Goal: Task Accomplishment & Management: Manage account settings

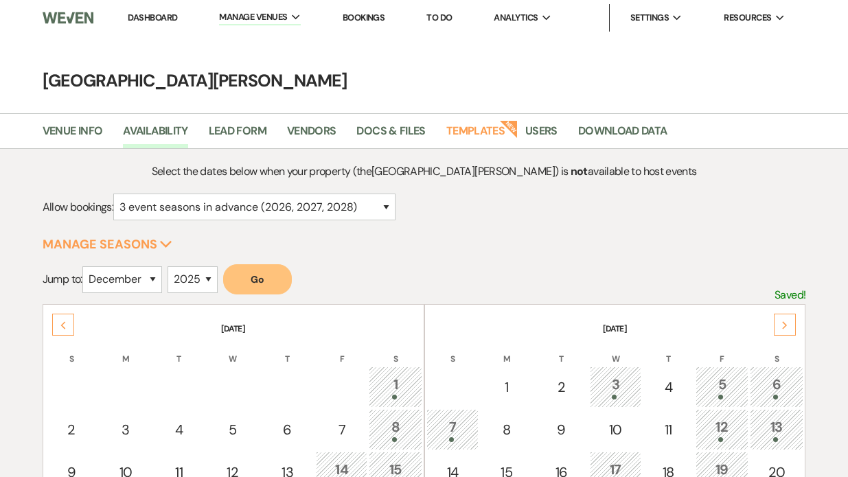
select select "3"
select select "12"
click at [244, 12] on span "Manage Venues" at bounding box center [253, 17] width 68 height 14
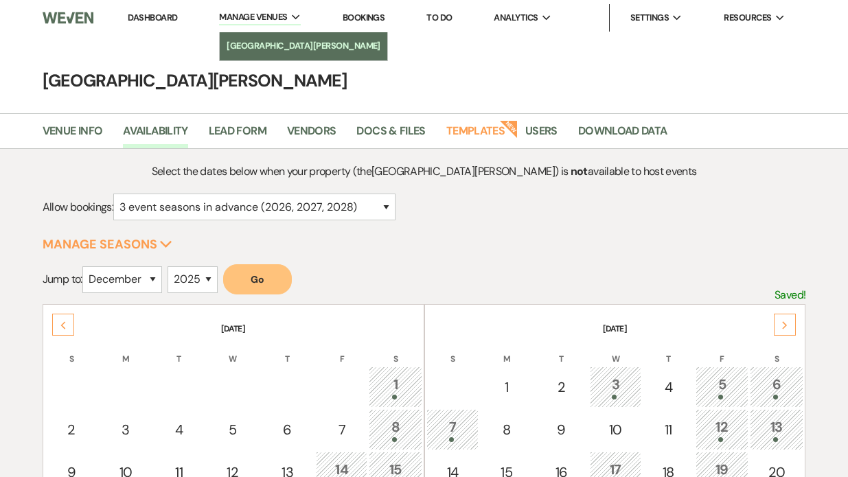
click at [258, 37] on link "[GEOGRAPHIC_DATA][PERSON_NAME]" at bounding box center [304, 45] width 168 height 27
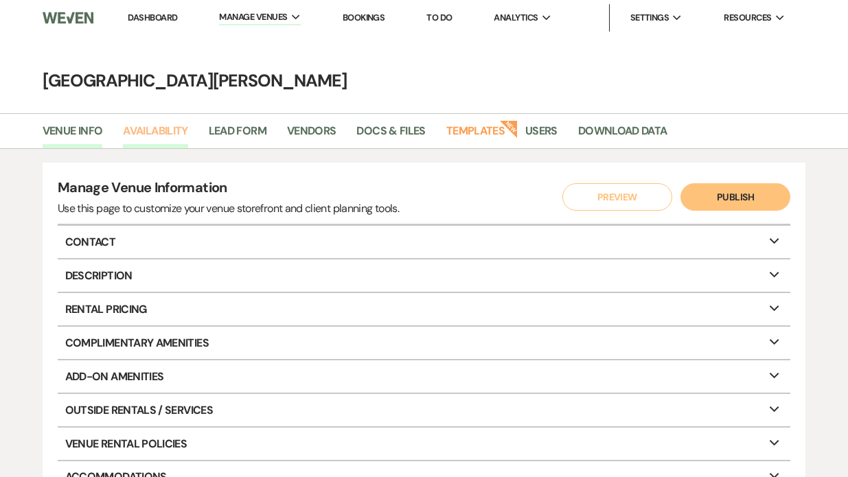
click at [166, 130] on link "Availability" at bounding box center [155, 135] width 65 height 26
select select "3"
select select "2026"
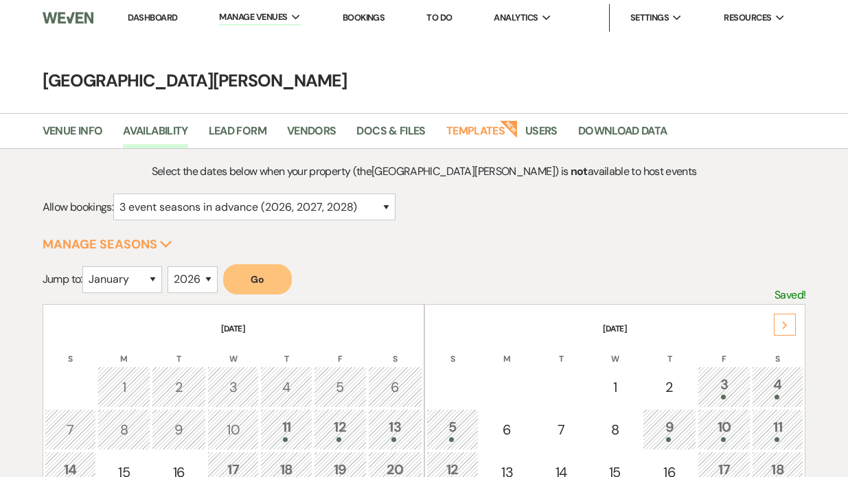
click at [154, 23] on li "Dashboard" at bounding box center [152, 17] width 63 height 27
click at [154, 16] on link "Dashboard" at bounding box center [152, 18] width 49 height 12
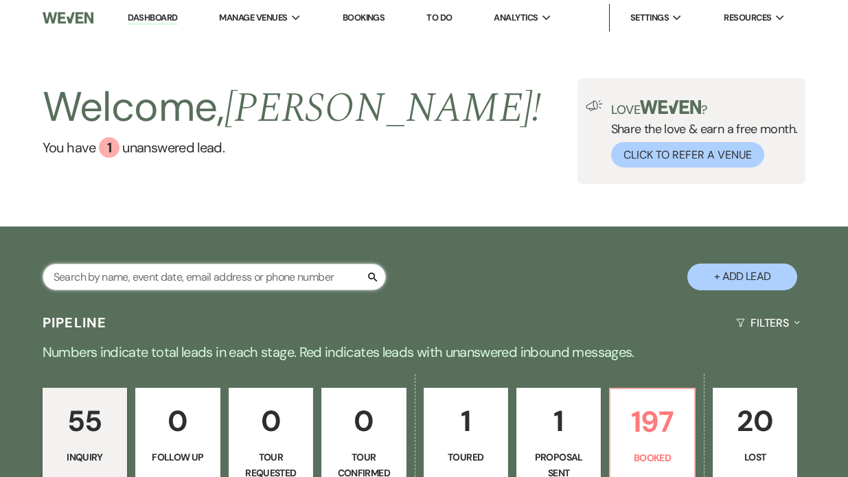
click at [114, 284] on input "text" at bounding box center [214, 277] width 343 height 27
type input "mcb"
select select "5"
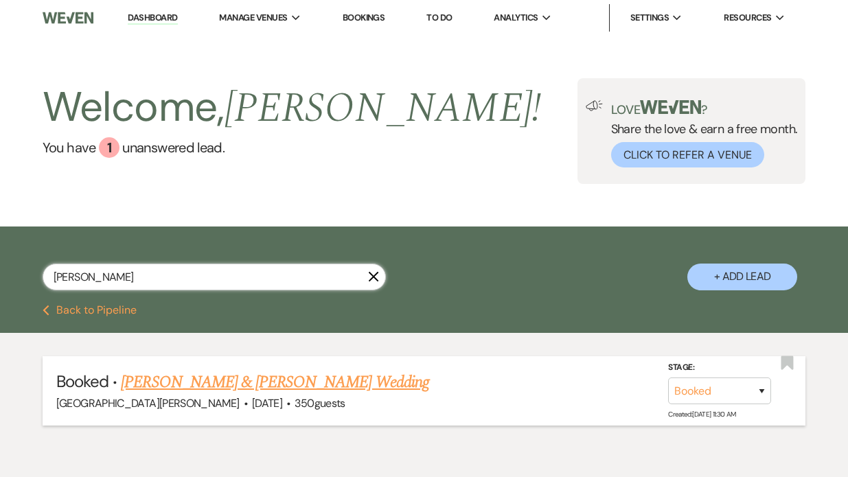
type input "[PERSON_NAME]"
click at [207, 375] on link "[PERSON_NAME] & [PERSON_NAME] Wedding" at bounding box center [275, 382] width 308 height 25
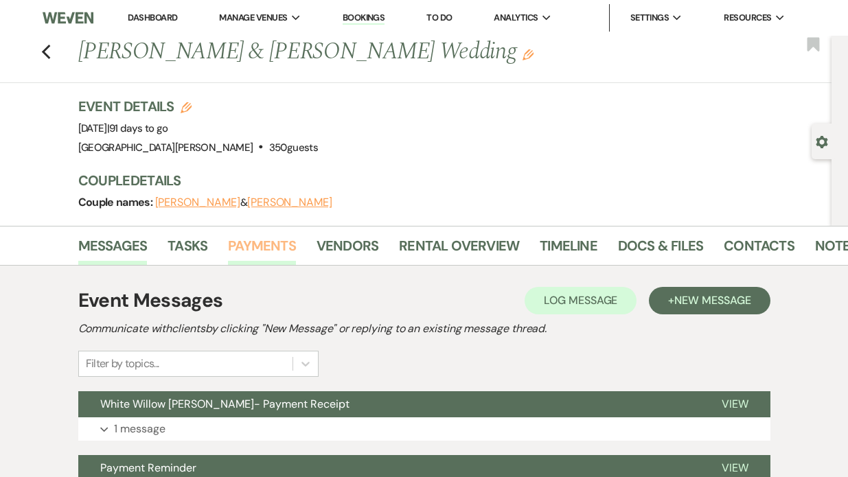
click at [274, 241] on link "Payments" at bounding box center [262, 250] width 68 height 30
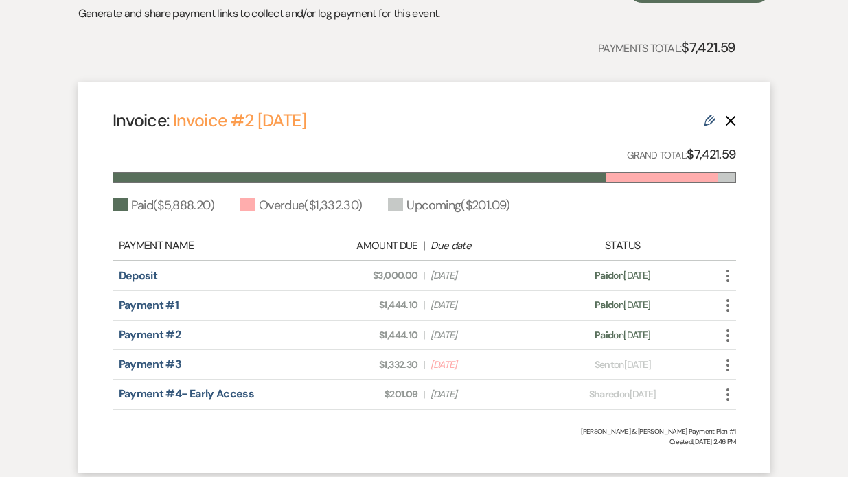
scroll to position [332, 0]
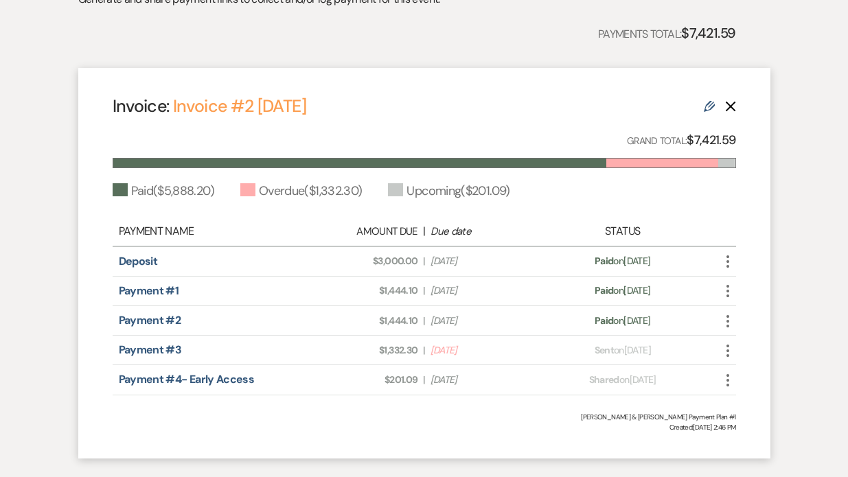
click at [729, 351] on use "button" at bounding box center [727, 351] width 3 height 12
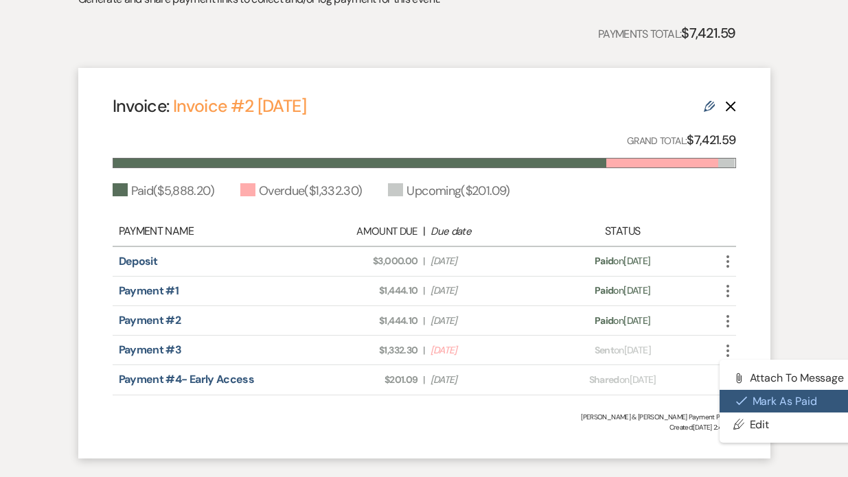
click at [742, 395] on button "Check [PERSON_NAME] [PERSON_NAME] as Paid" at bounding box center [789, 401] width 139 height 23
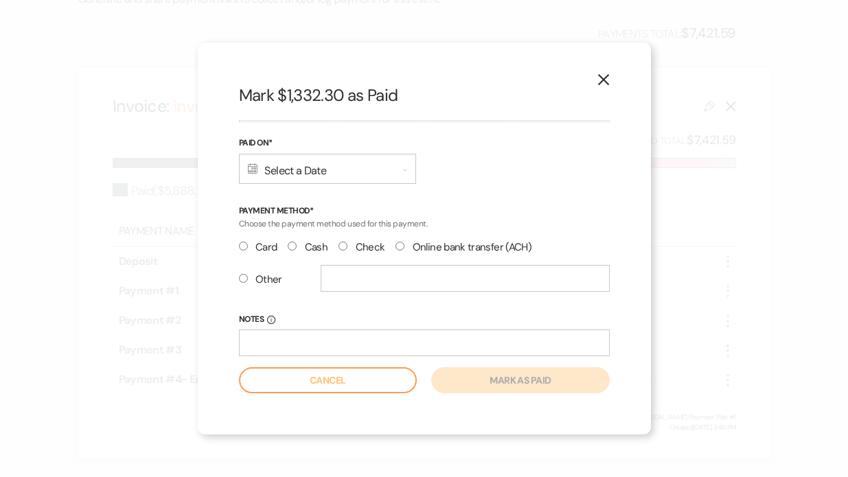
click at [278, 169] on div "Calendar Select a Date Expand" at bounding box center [327, 169] width 177 height 30
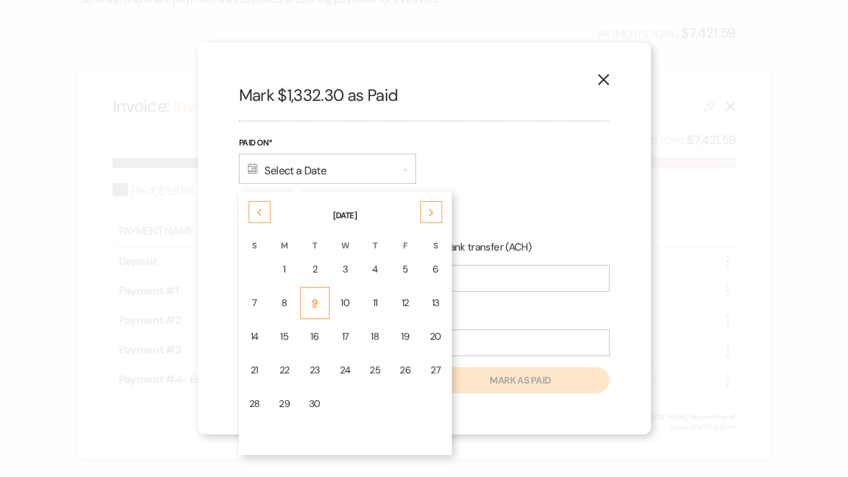
click at [312, 306] on div "9" at bounding box center [315, 303] width 12 height 14
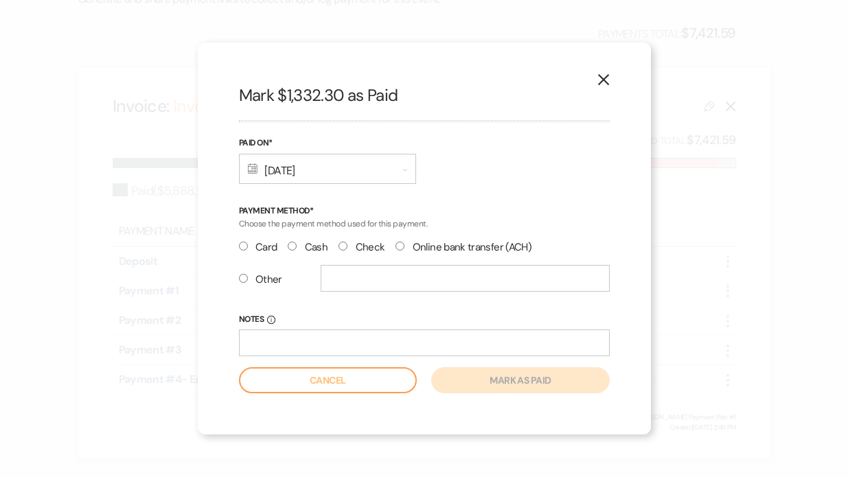
click at [239, 282] on input "Other" at bounding box center [243, 278] width 9 height 9
radio input "true"
click at [326, 284] on input "text" at bounding box center [465, 278] width 289 height 27
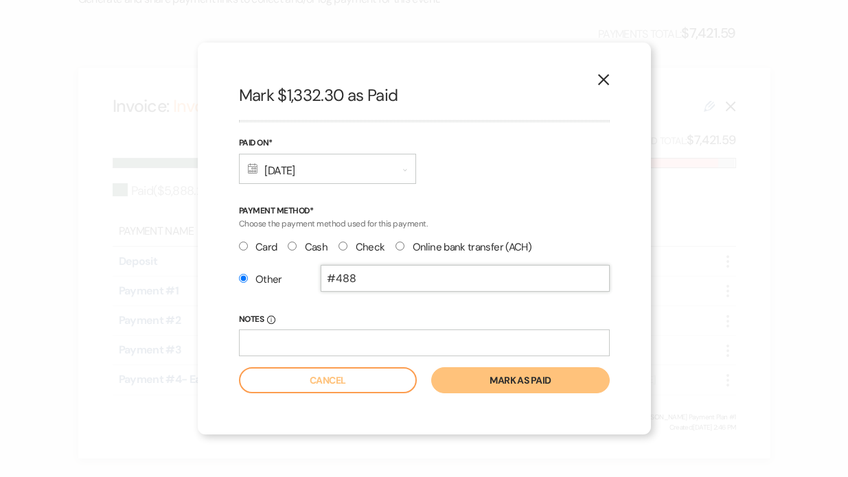
type input "#488"
click at [454, 380] on button "Mark as paid" at bounding box center [520, 380] width 178 height 26
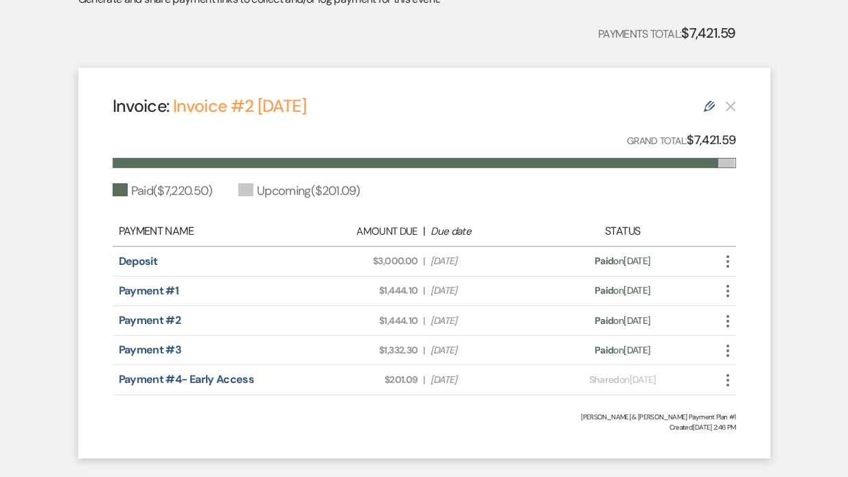
click at [718, 106] on div "Edit" at bounding box center [720, 106] width 32 height 16
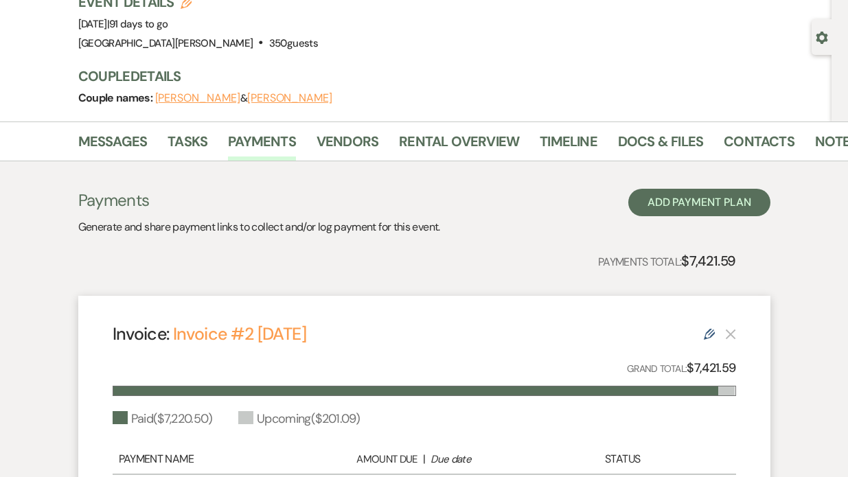
scroll to position [47, 0]
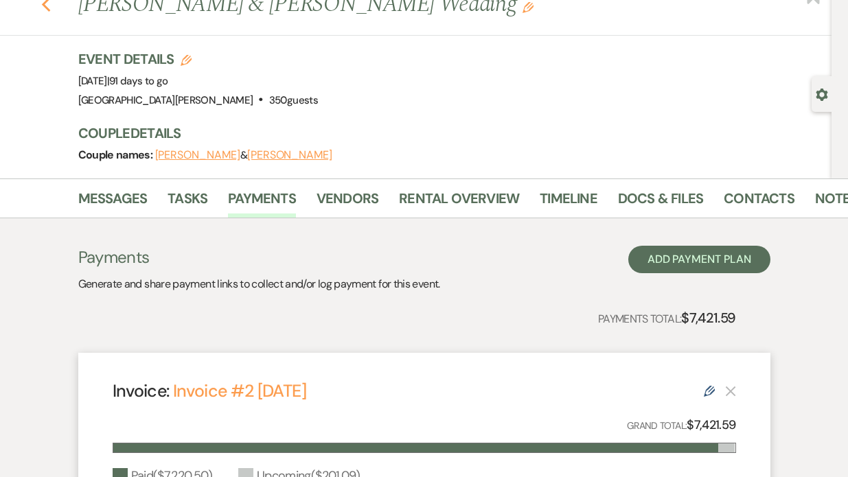
click at [45, 10] on icon "Previous" at bounding box center [46, 5] width 10 height 16
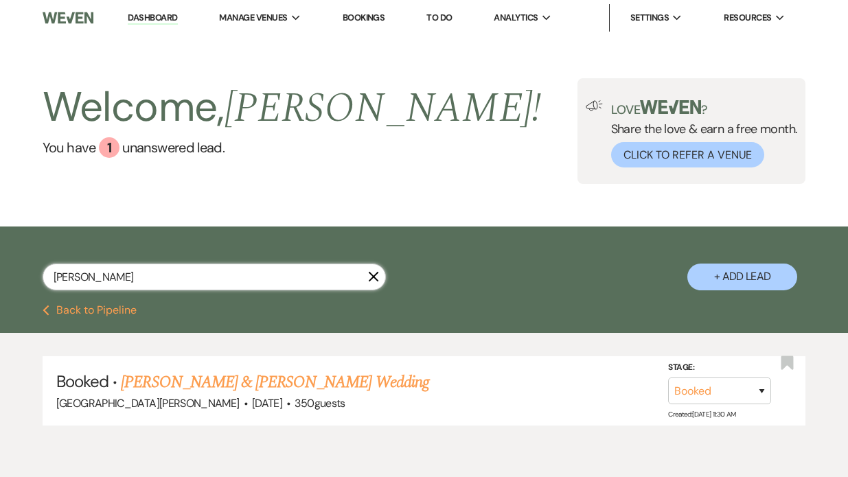
click at [111, 276] on input "[PERSON_NAME]" at bounding box center [214, 277] width 343 height 27
type input "m"
type input "liber"
click at [195, 377] on link "[PERSON_NAME] & [PERSON_NAME] Wedding" at bounding box center [275, 382] width 308 height 25
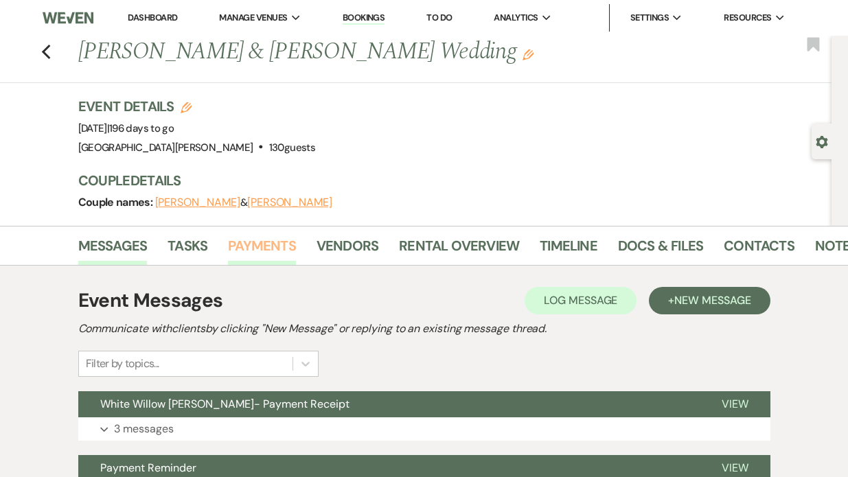
click at [262, 242] on link "Payments" at bounding box center [262, 250] width 68 height 30
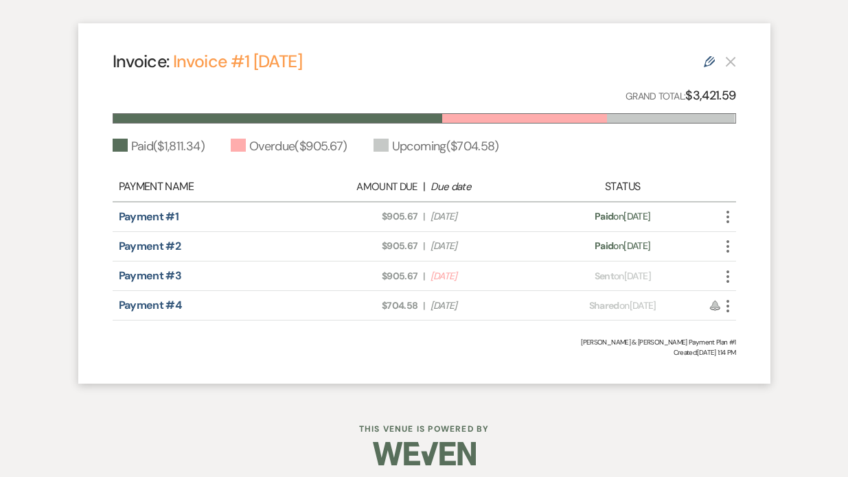
scroll to position [383, 0]
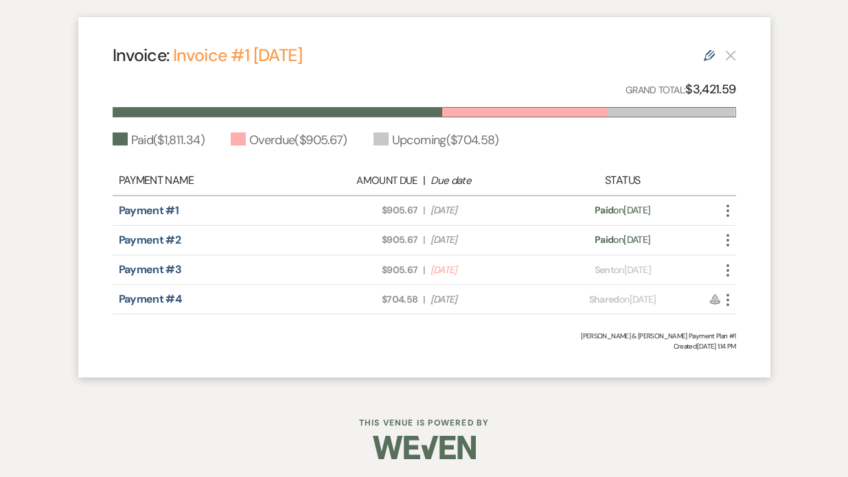
click at [728, 275] on use "button" at bounding box center [727, 270] width 3 height 12
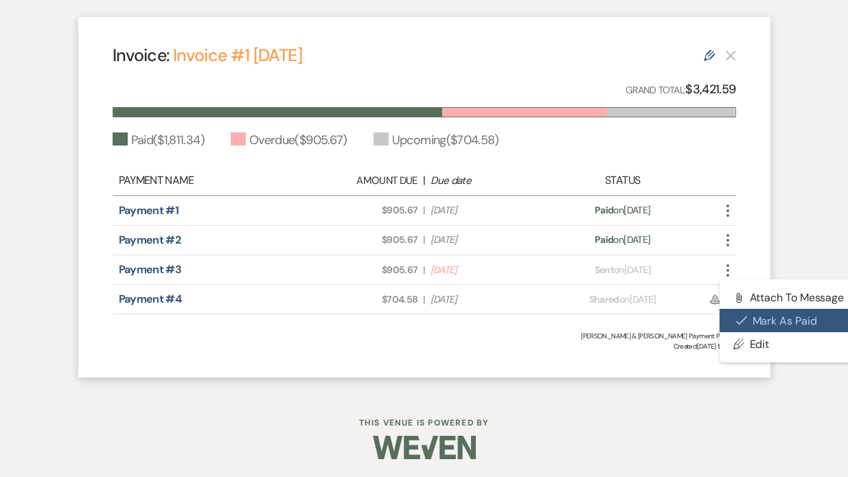
click at [748, 319] on button "Check [PERSON_NAME] [PERSON_NAME] as Paid" at bounding box center [789, 320] width 139 height 23
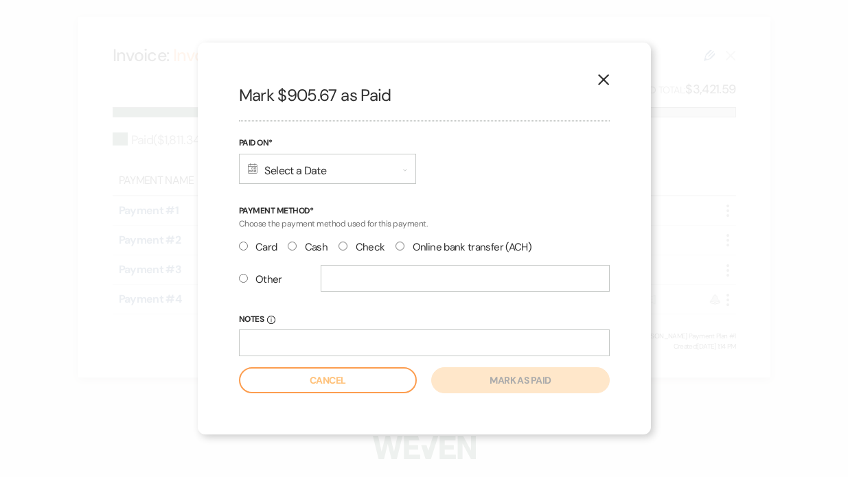
click at [265, 176] on div "Calendar Select a Date Expand" at bounding box center [327, 169] width 177 height 30
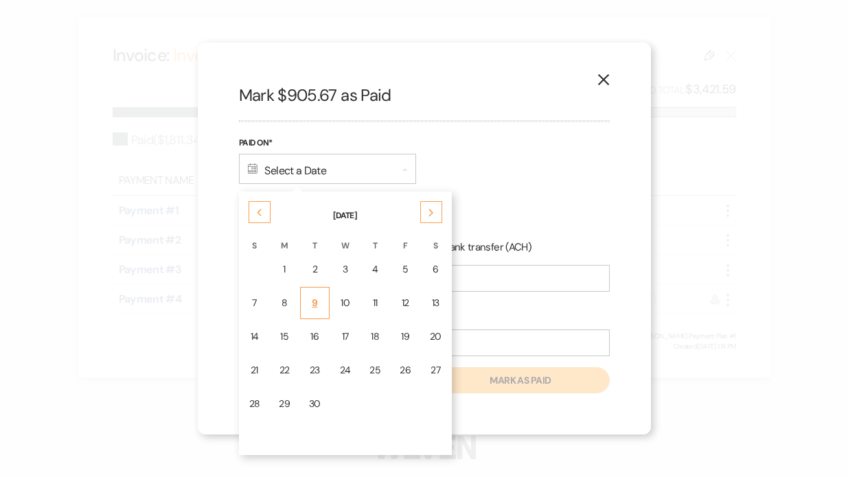
click at [314, 303] on div "9" at bounding box center [315, 303] width 12 height 14
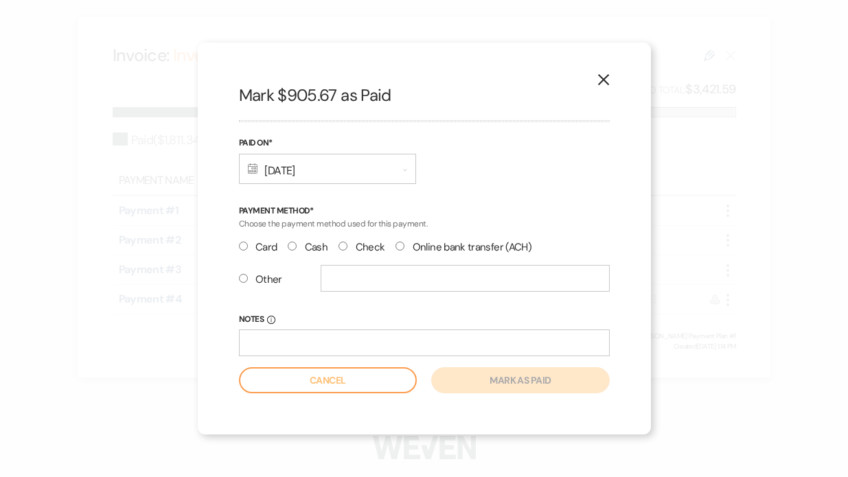
click at [246, 277] on input "Other" at bounding box center [243, 278] width 9 height 9
radio input "true"
click at [354, 279] on input "text" at bounding box center [465, 278] width 289 height 27
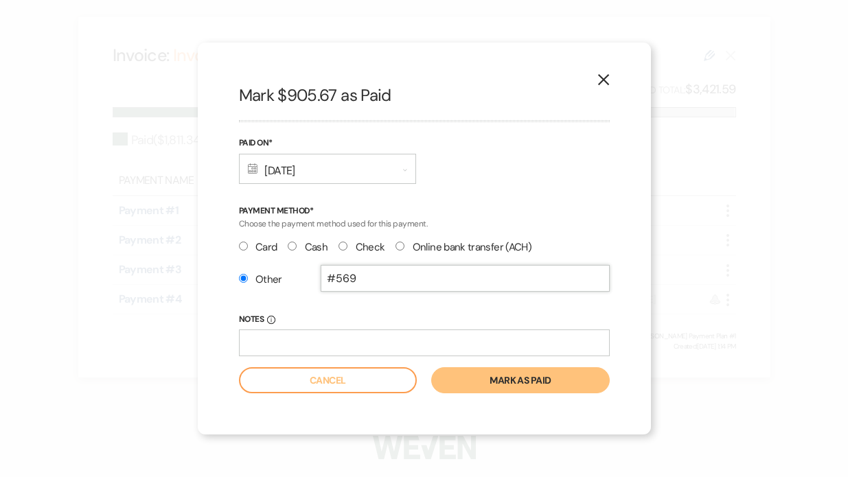
type input "#569"
click at [469, 378] on button "Mark as paid" at bounding box center [520, 380] width 178 height 26
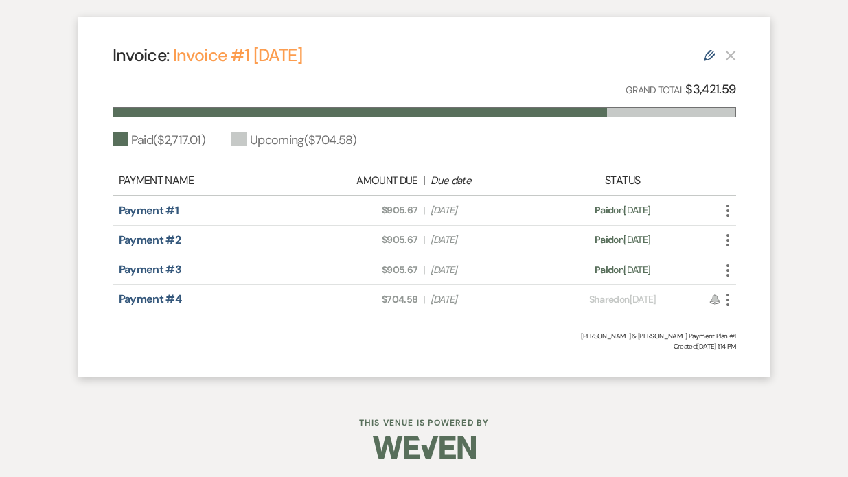
click at [729, 62] on div "Edit" at bounding box center [720, 55] width 32 height 16
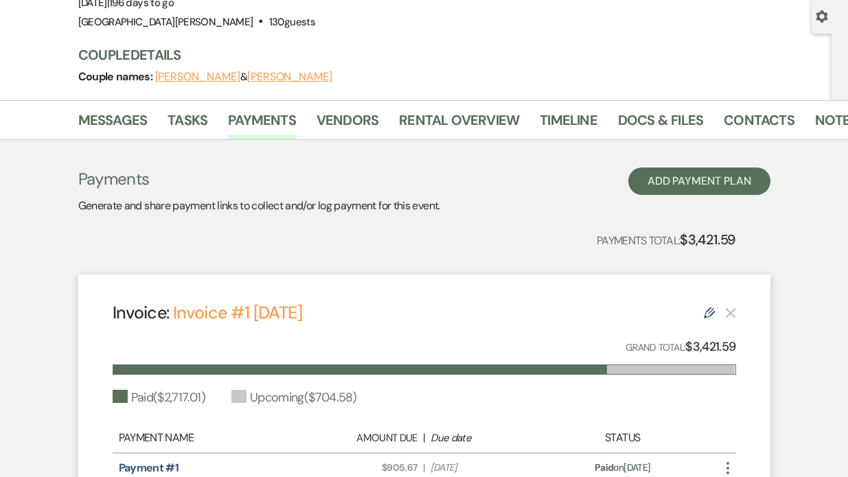
scroll to position [71, 0]
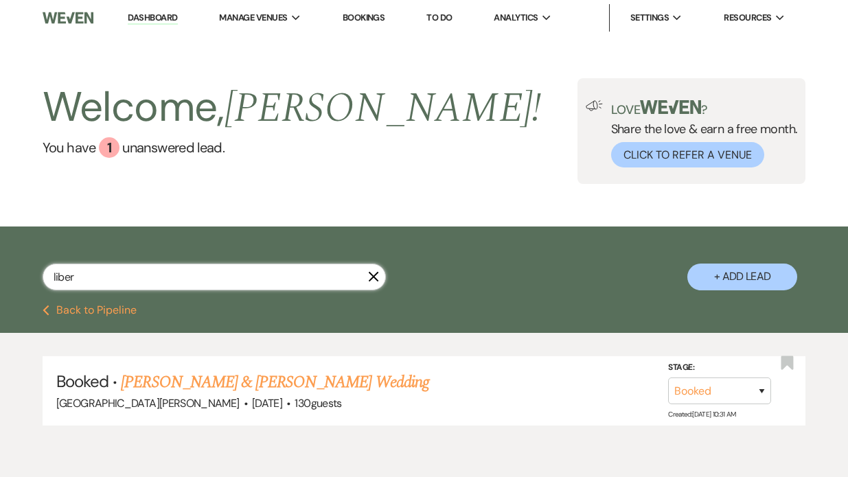
click at [101, 278] on input "liber" at bounding box center [214, 277] width 343 height 27
type input "l"
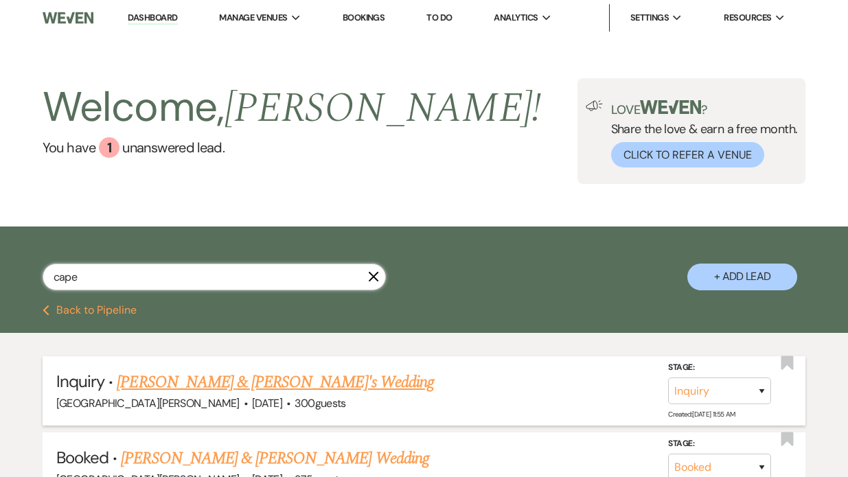
type input "cape"
click at [160, 383] on link "[PERSON_NAME] & [PERSON_NAME]'s Wedding" at bounding box center [275, 382] width 317 height 25
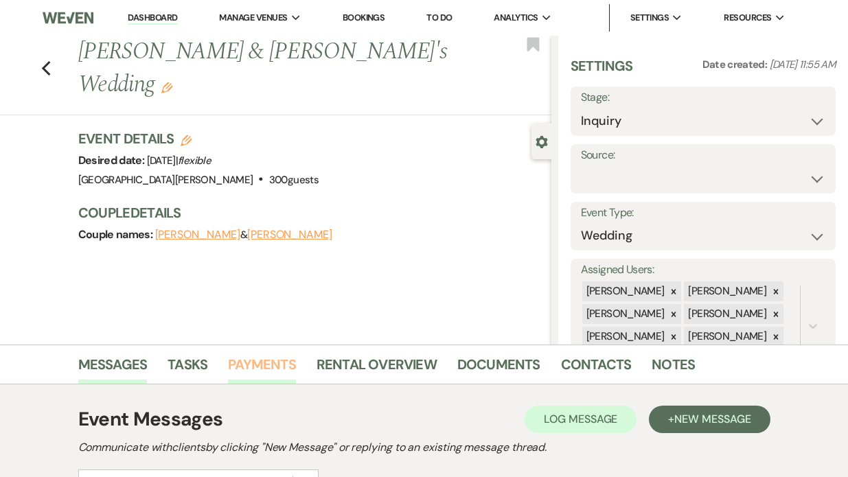
click at [253, 360] on link "Payments" at bounding box center [262, 369] width 68 height 30
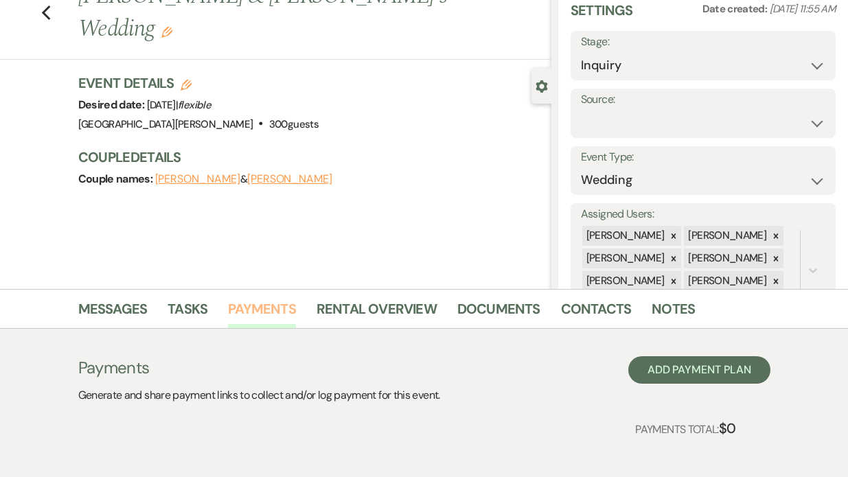
scroll to position [120, 0]
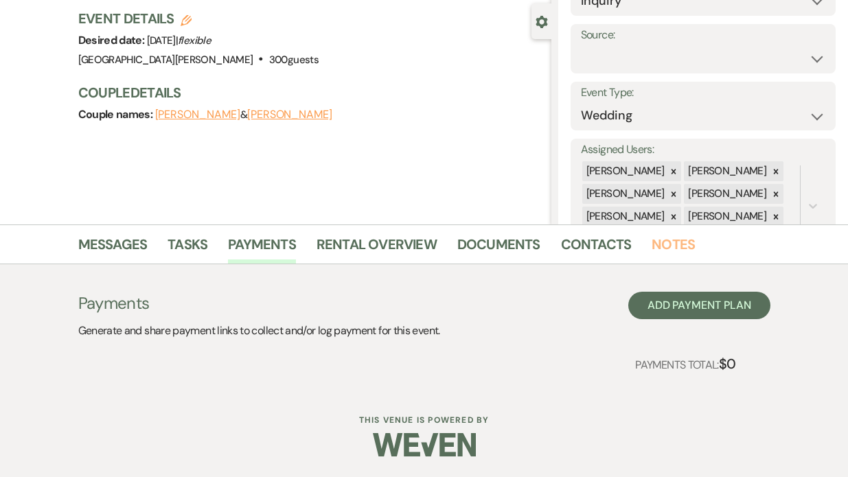
click at [669, 246] on link "Notes" at bounding box center [673, 248] width 43 height 30
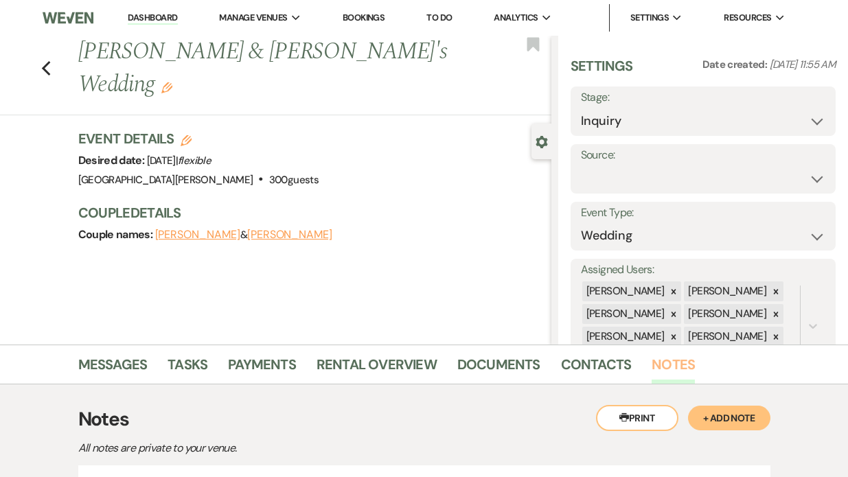
click at [671, 366] on link "Notes" at bounding box center [673, 369] width 43 height 30
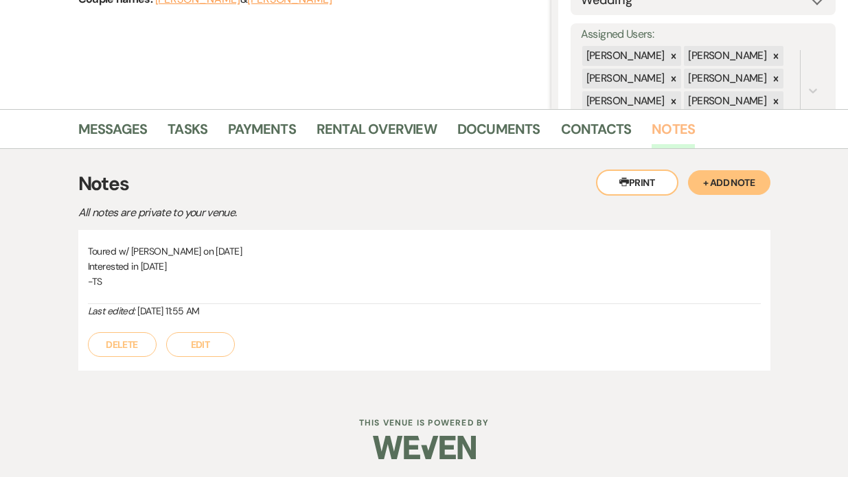
scroll to position [238, 0]
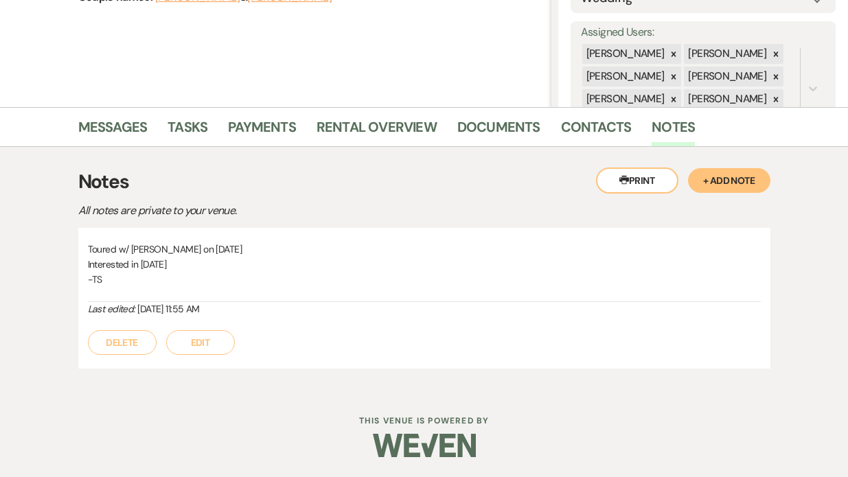
click at [720, 182] on button "+ Add Note" at bounding box center [729, 180] width 82 height 25
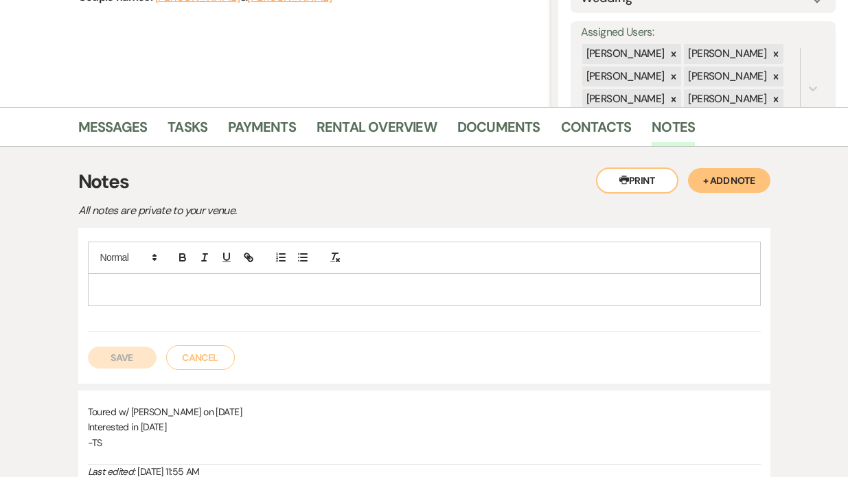
click at [141, 289] on p at bounding box center [424, 289] width 651 height 15
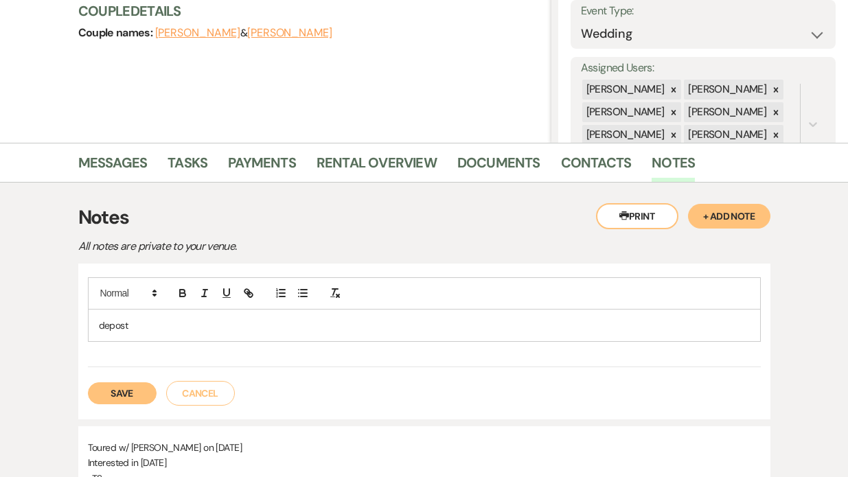
scroll to position [205, 0]
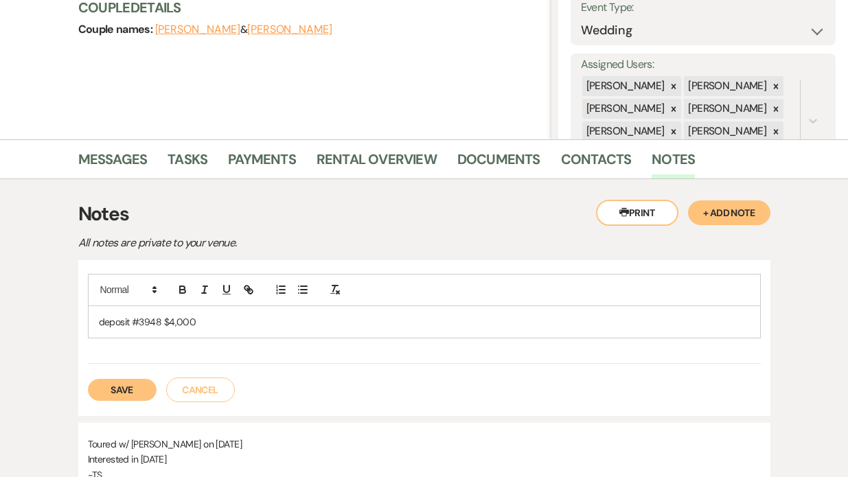
click at [131, 392] on button "Save" at bounding box center [122, 390] width 69 height 22
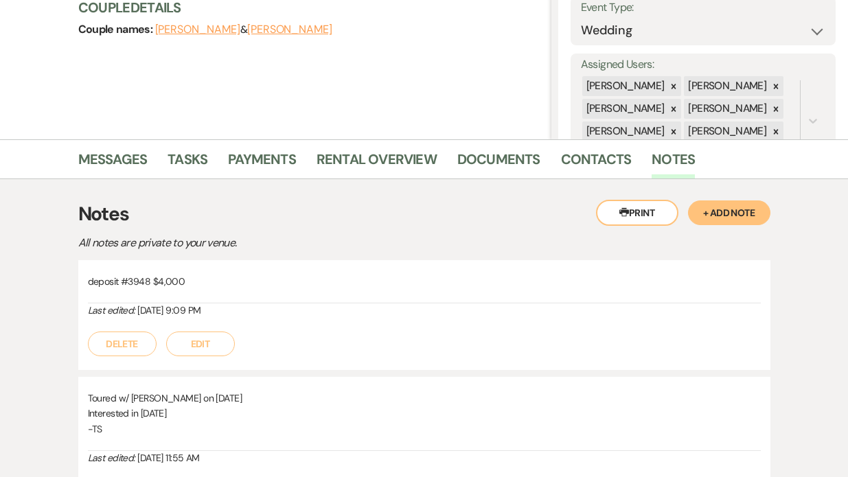
scroll to position [0, 0]
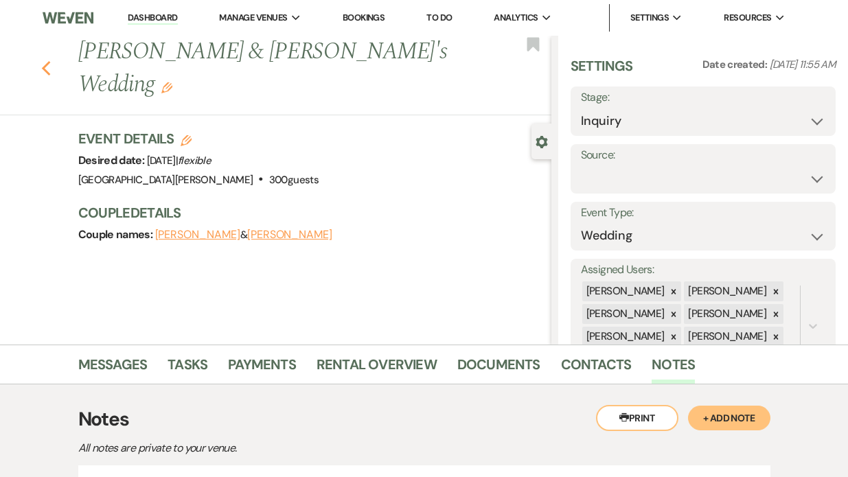
click at [47, 62] on icon "Previous" at bounding box center [46, 68] width 10 height 16
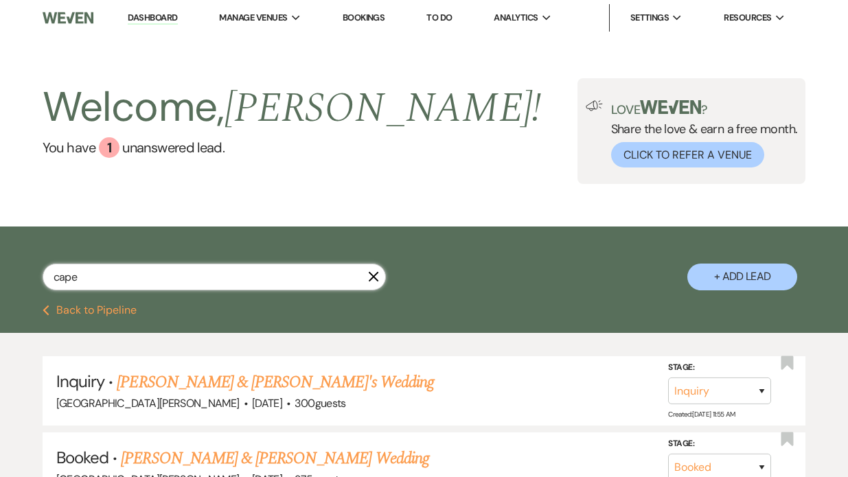
click at [89, 277] on input "cape" at bounding box center [214, 277] width 343 height 27
type input "c"
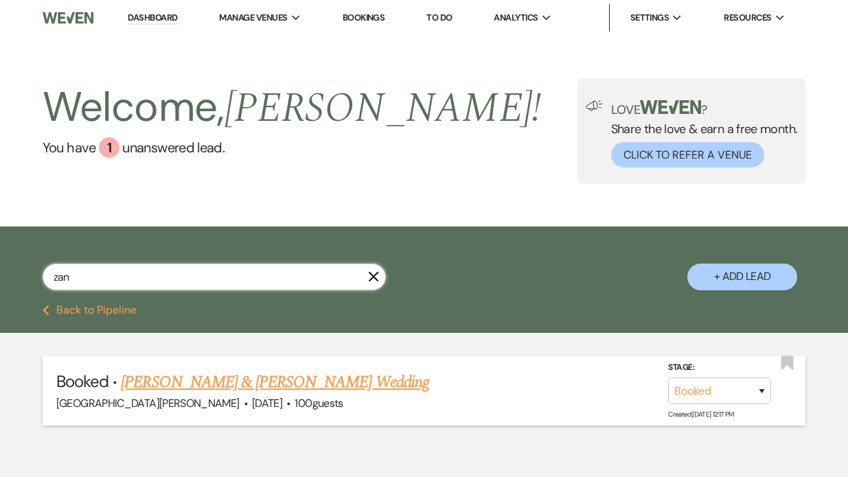
type input "zan"
click at [191, 382] on link "[PERSON_NAME] & [PERSON_NAME] Wedding" at bounding box center [275, 382] width 308 height 25
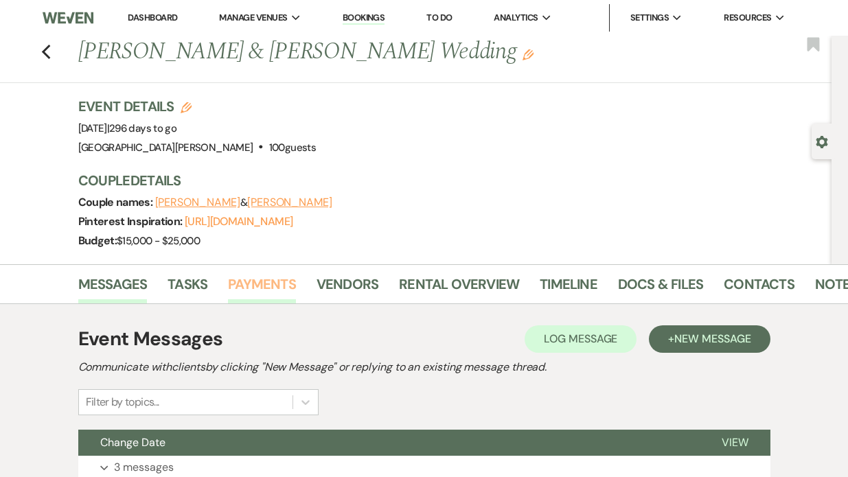
click at [247, 288] on link "Payments" at bounding box center [262, 288] width 68 height 30
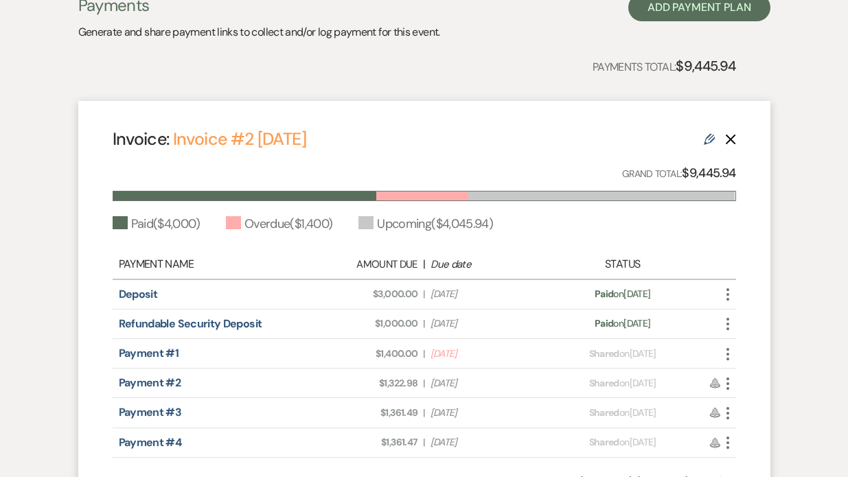
scroll to position [350, 0]
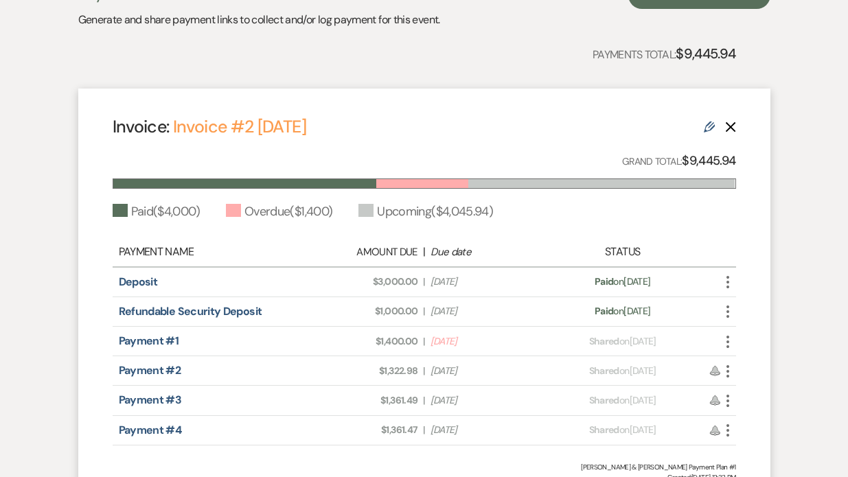
click at [722, 344] on icon "More" at bounding box center [728, 342] width 16 height 16
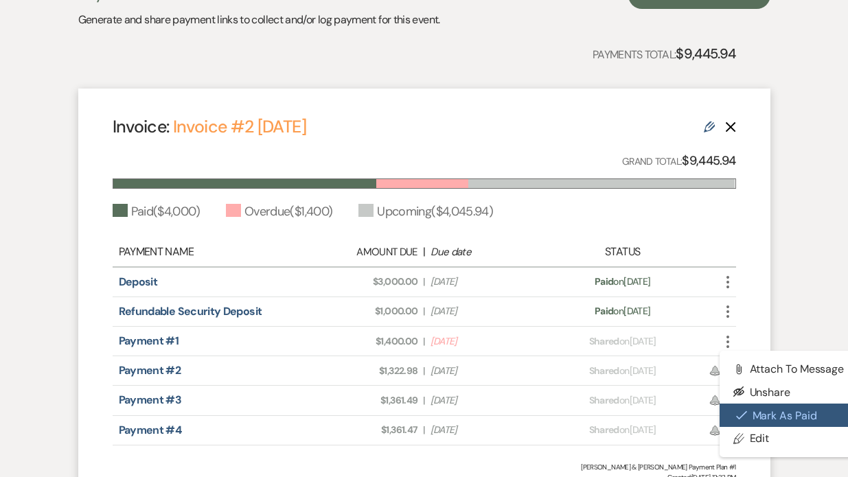
click at [749, 416] on button "Check [PERSON_NAME] [PERSON_NAME] as Paid" at bounding box center [789, 415] width 139 height 23
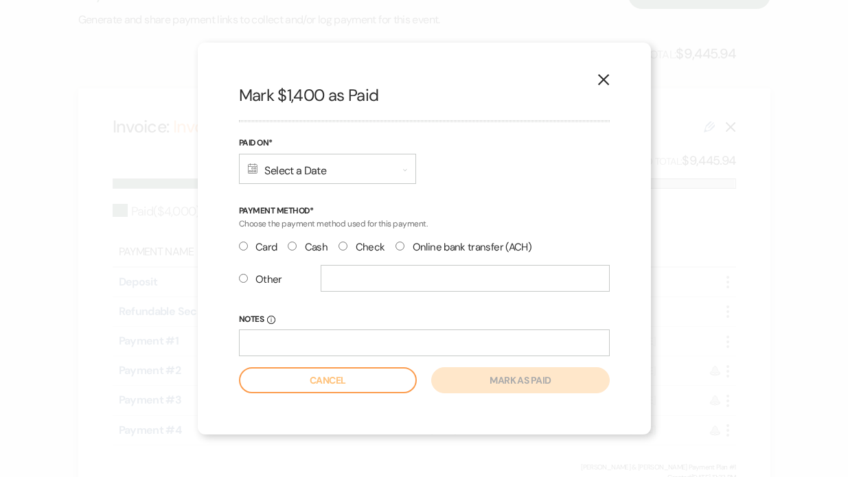
click at [334, 146] on label "Paid On*" at bounding box center [327, 143] width 177 height 15
click at [319, 164] on div "Calendar Select a Date Expand" at bounding box center [327, 169] width 177 height 30
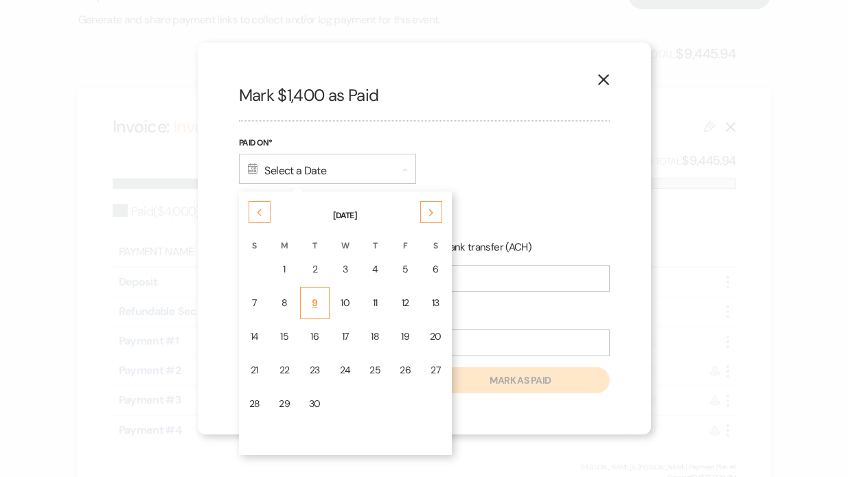
click at [317, 306] on div "9" at bounding box center [315, 303] width 12 height 14
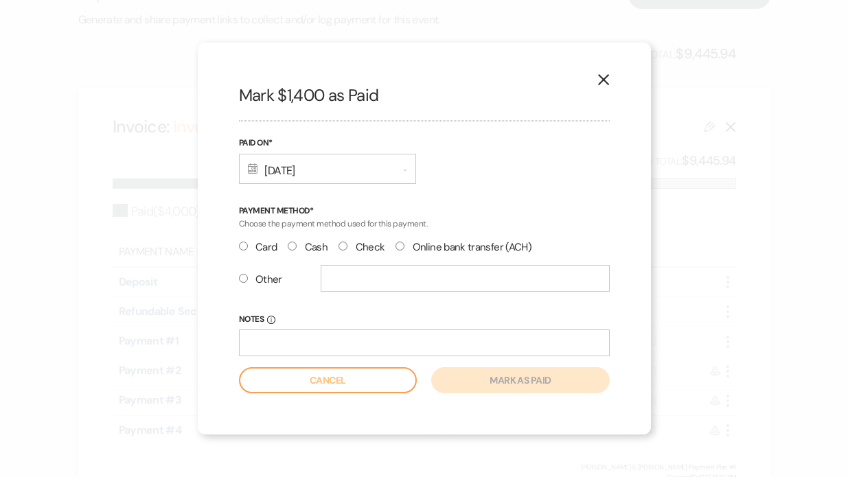
click at [249, 275] on label "Other" at bounding box center [260, 280] width 43 height 19
click at [248, 275] on input "Other" at bounding box center [243, 278] width 9 height 9
radio input "true"
click at [290, 244] on input "Cash" at bounding box center [292, 246] width 9 height 9
radio input "true"
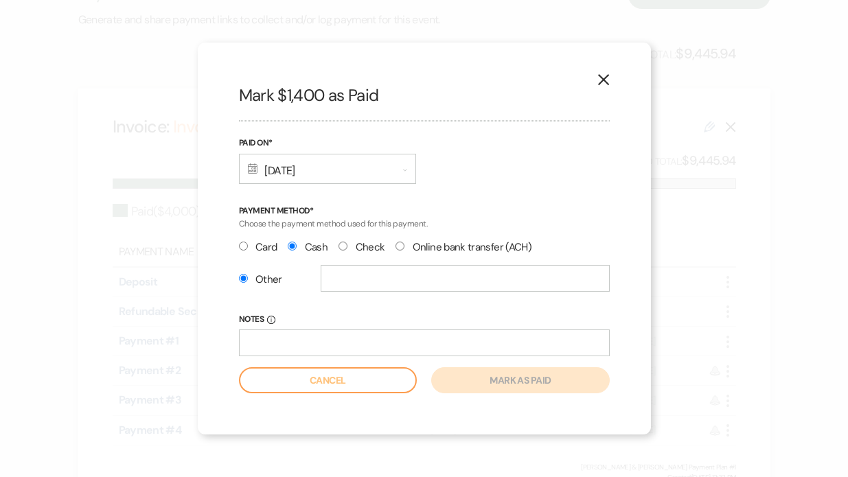
radio input "false"
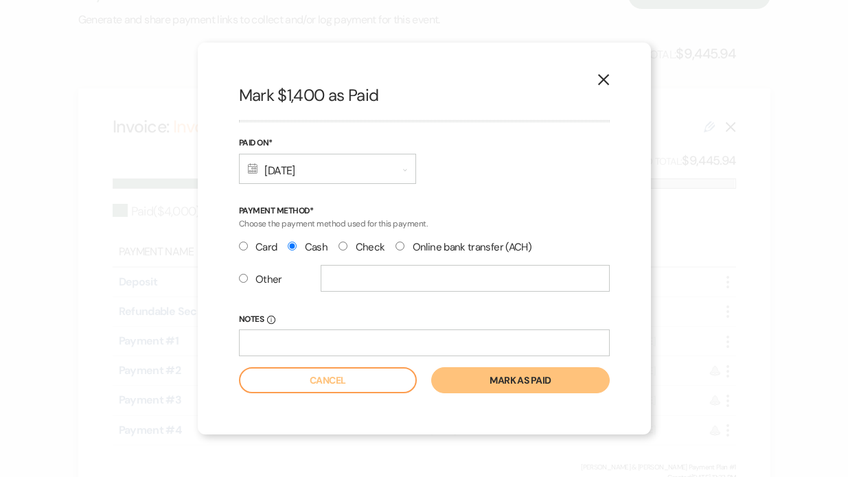
click at [466, 388] on button "Mark as paid" at bounding box center [520, 380] width 178 height 26
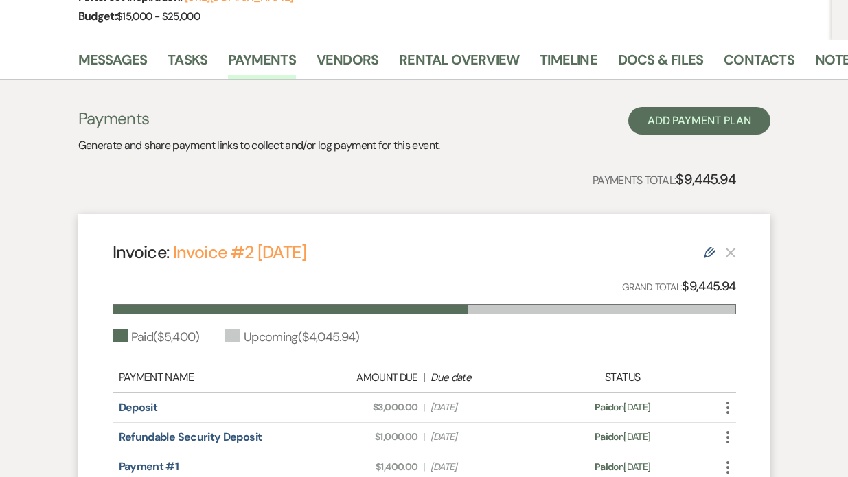
scroll to position [0, 0]
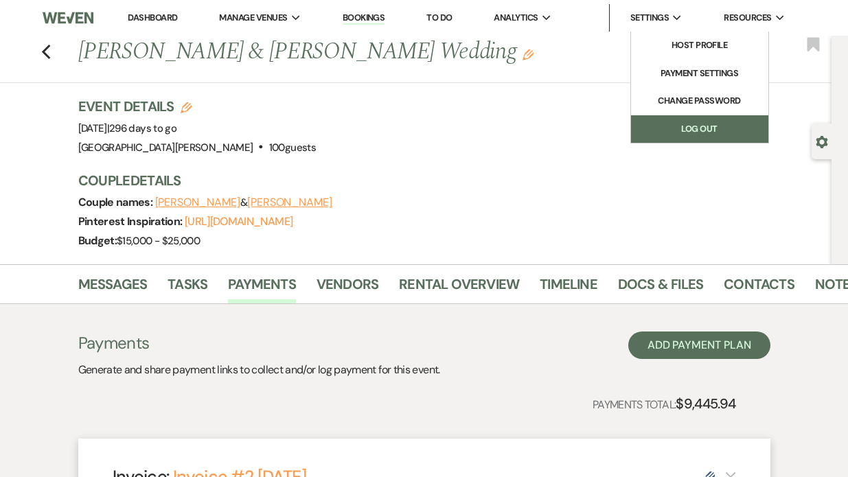
click at [673, 122] on link "Log Out" at bounding box center [699, 128] width 137 height 27
